Goal: Use online tool/utility

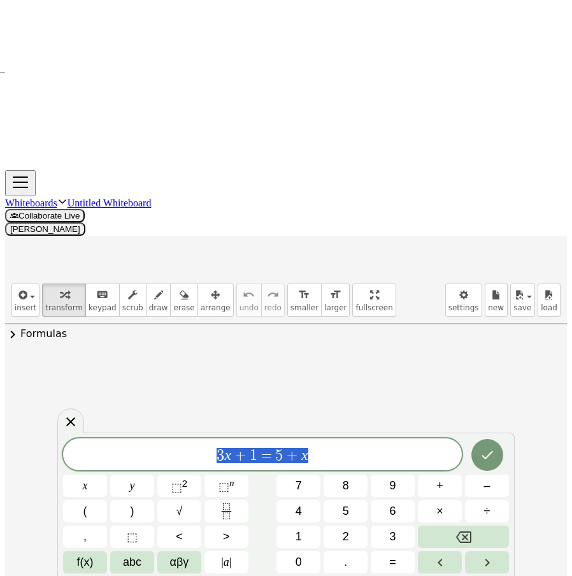
drag, startPoint x: 220, startPoint y: 463, endPoint x: 153, endPoint y: 456, distance: 67.2
click at [153, 456] on div "******** 3 x + 1 = 5 + x" at bounding box center [262, 455] width 399 height 32
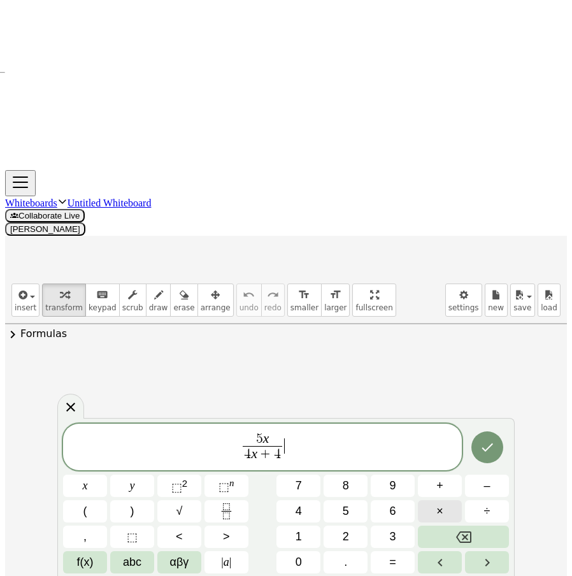
click at [437, 510] on span "×" at bounding box center [440, 511] width 7 height 13
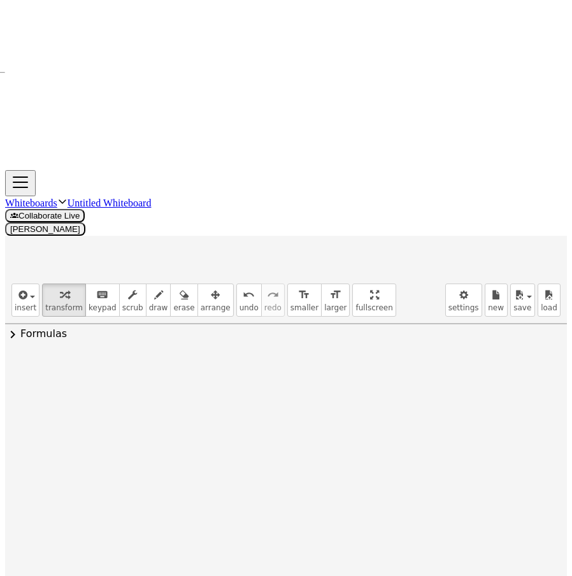
drag, startPoint x: 251, startPoint y: 231, endPoint x: 345, endPoint y: 270, distance: 101.8
click at [345, 445] on div at bounding box center [310, 477] width 186 height 64
drag, startPoint x: 387, startPoint y: 303, endPoint x: 381, endPoint y: 243, distance: 59.6
click at [384, 484] on div at bounding box center [391, 491] width 14 height 14
click at [293, 514] on icon at bounding box center [299, 520] width 13 height 13
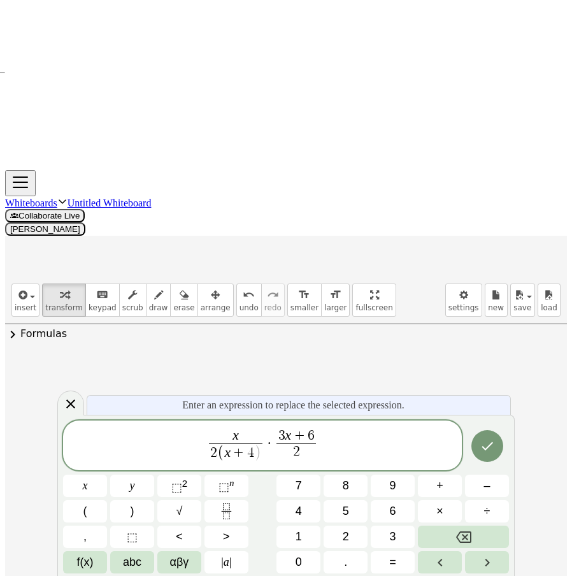
click at [255, 455] on span ")" at bounding box center [257, 454] width 7 height 17
click at [284, 434] on span "3" at bounding box center [282, 436] width 7 height 14
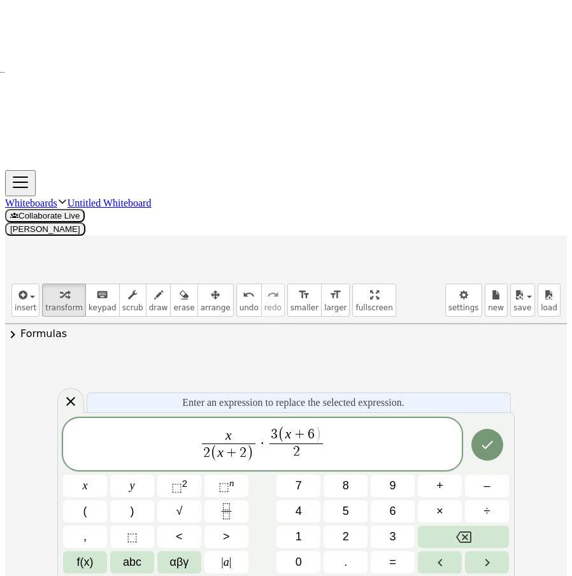
click at [321, 434] on span ")" at bounding box center [318, 435] width 7 height 17
click at [313, 434] on span "6" at bounding box center [311, 435] width 7 height 14
click at [479, 434] on button "Done" at bounding box center [488, 445] width 32 height 32
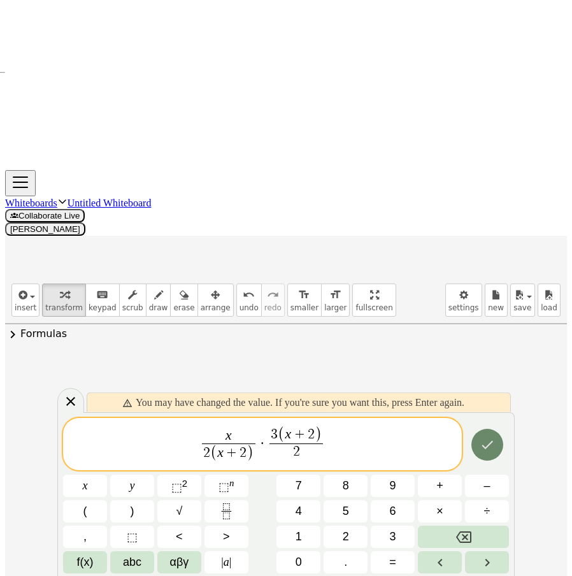
click at [480, 451] on icon "Done" at bounding box center [487, 444] width 15 height 15
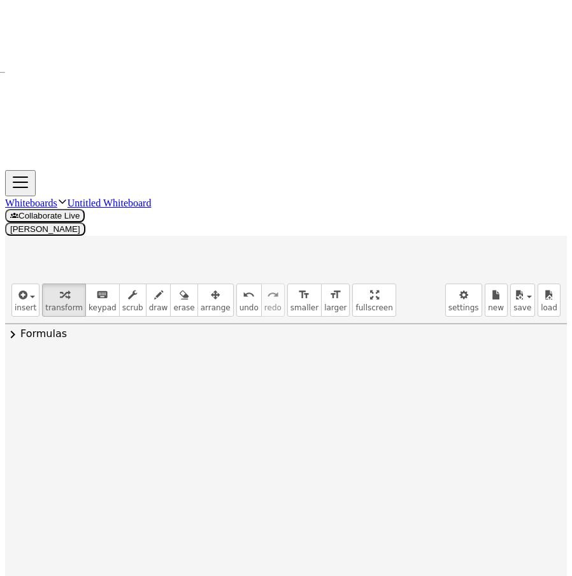
drag, startPoint x: 413, startPoint y: 315, endPoint x: 418, endPoint y: 228, distance: 86.8
click at [299, 478] on div "· · 5 · x · ( + · 4 · x + 4 ) · · ( + · 3 · x + 6 ) · 10 · · x · ( + · 4 · x + …" at bounding box center [299, 478] width 0 height 0
drag, startPoint x: 409, startPoint y: 315, endPoint x: 414, endPoint y: 236, distance: 78.6
click at [414, 488] on div at bounding box center [414, 495] width 14 height 14
drag, startPoint x: 234, startPoint y: 266, endPoint x: 247, endPoint y: 270, distance: 13.8
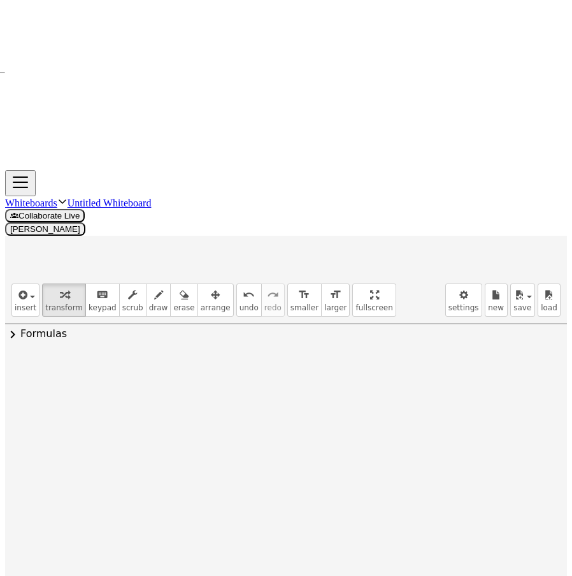
click at [247, 441] on div at bounding box center [310, 476] width 233 height 71
drag, startPoint x: 222, startPoint y: 268, endPoint x: 319, endPoint y: 237, distance: 101.8
click at [294, 445] on div at bounding box center [310, 477] width 90 height 64
drag, startPoint x: 299, startPoint y: 224, endPoint x: 273, endPoint y: 226, distance: 26.2
drag, startPoint x: 265, startPoint y: 242, endPoint x: 296, endPoint y: 229, distance: 33.5
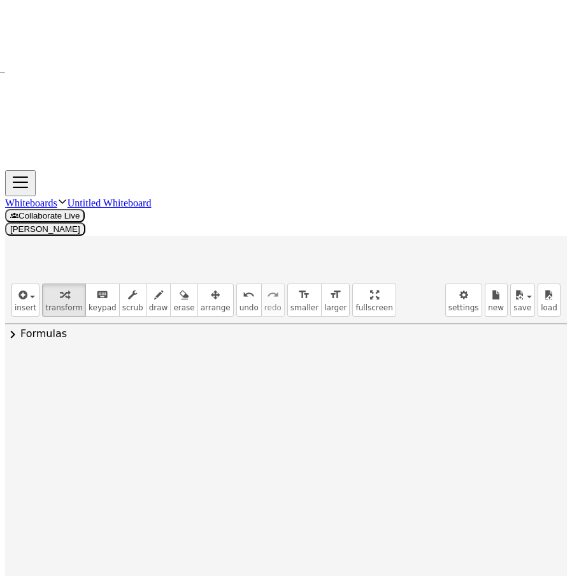
click at [296, 445] on div at bounding box center [310, 477] width 103 height 64
click at [303, 445] on div at bounding box center [310, 477] width 77 height 64
click at [243, 287] on icon "undo" at bounding box center [249, 294] width 12 height 15
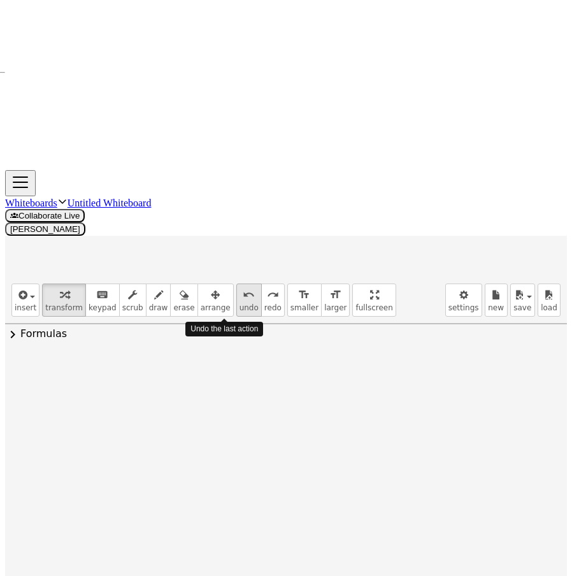
click at [243, 287] on icon "undo" at bounding box center [249, 294] width 12 height 15
